Goal: Find specific page/section: Find specific page/section

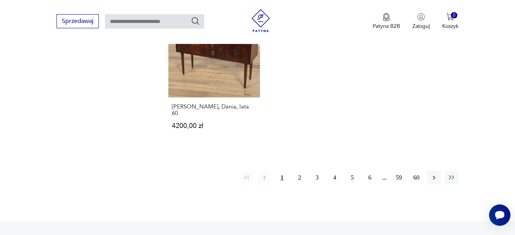
scroll to position [1155, 0]
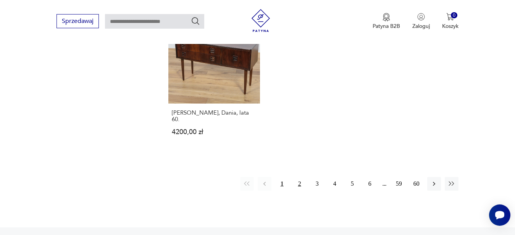
click at [299, 177] on button "2" at bounding box center [300, 184] width 14 height 14
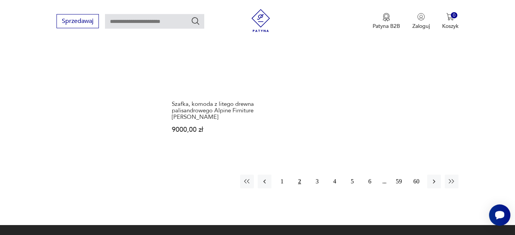
scroll to position [1142, 0]
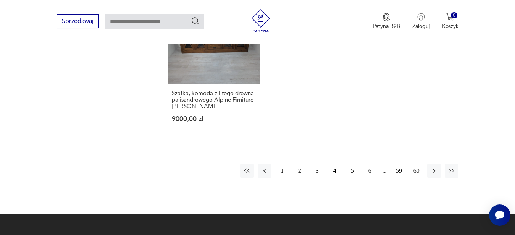
click at [316, 164] on button "3" at bounding box center [317, 171] width 14 height 14
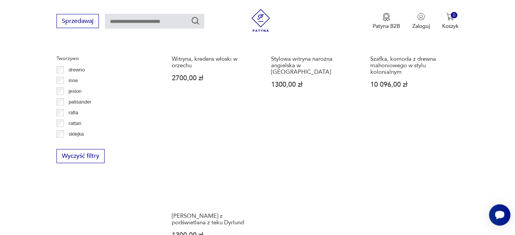
scroll to position [1123, 0]
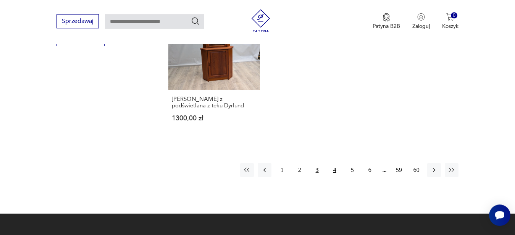
click at [334, 171] on button "4" at bounding box center [335, 170] width 14 height 14
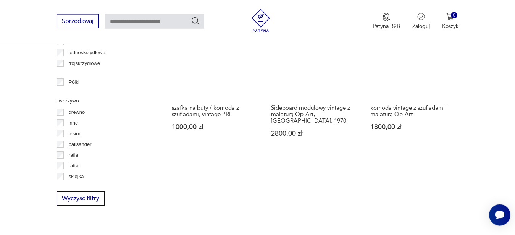
scroll to position [1102, 0]
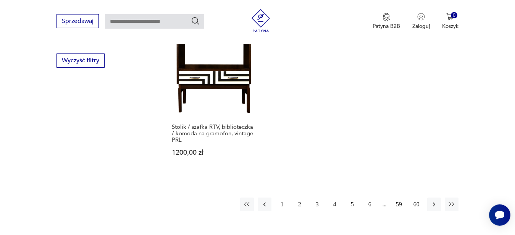
click at [353, 197] on button "5" at bounding box center [352, 204] width 14 height 14
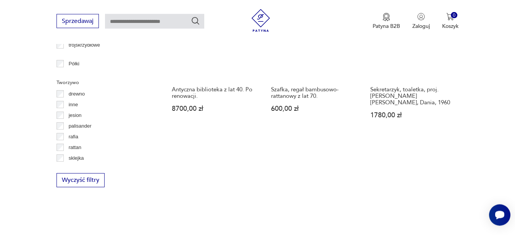
scroll to position [1099, 0]
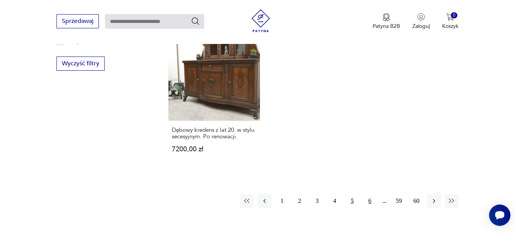
click at [370, 194] on button "6" at bounding box center [370, 201] width 14 height 14
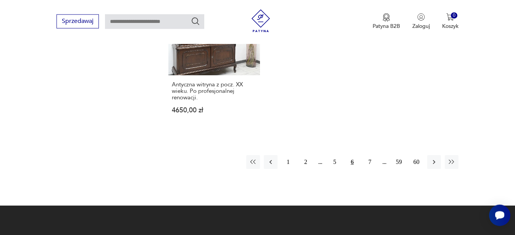
scroll to position [1152, 0]
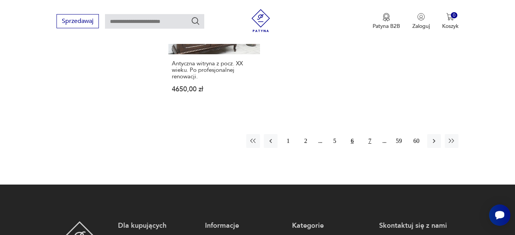
click at [371, 139] on button "7" at bounding box center [370, 141] width 14 height 14
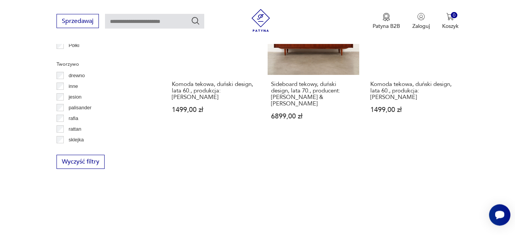
scroll to position [1134, 0]
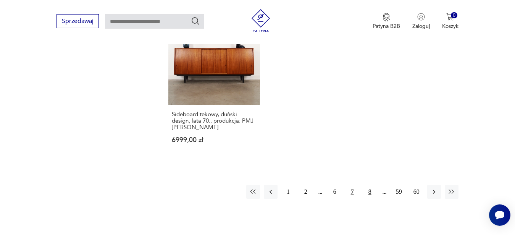
click at [369, 185] on button "8" at bounding box center [370, 192] width 14 height 14
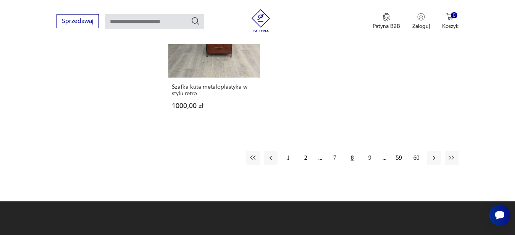
scroll to position [1158, 0]
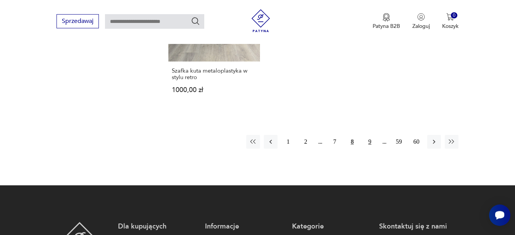
click at [368, 140] on button "9" at bounding box center [370, 142] width 14 height 14
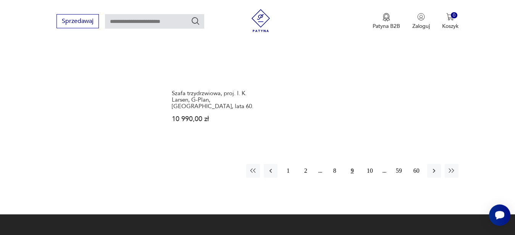
scroll to position [1166, 0]
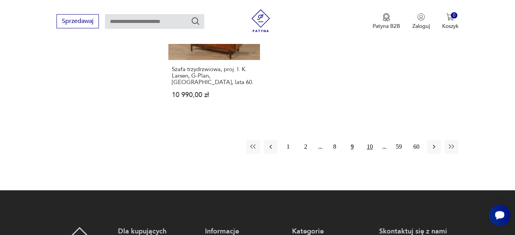
click at [368, 140] on button "10" at bounding box center [370, 147] width 14 height 14
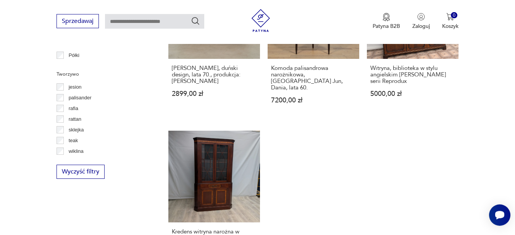
scroll to position [18, 0]
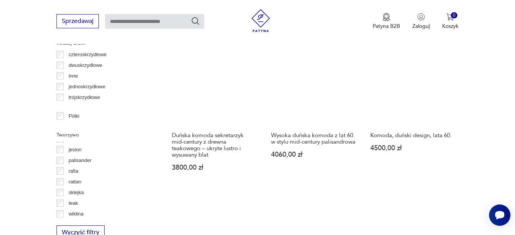
scroll to position [968, 0]
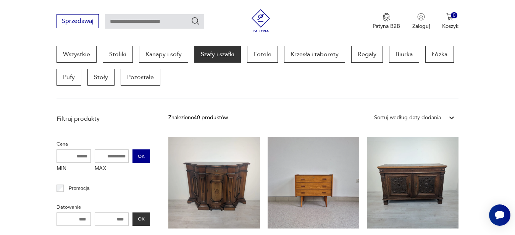
scroll to position [203, 0]
